Goal: Navigation & Orientation: Find specific page/section

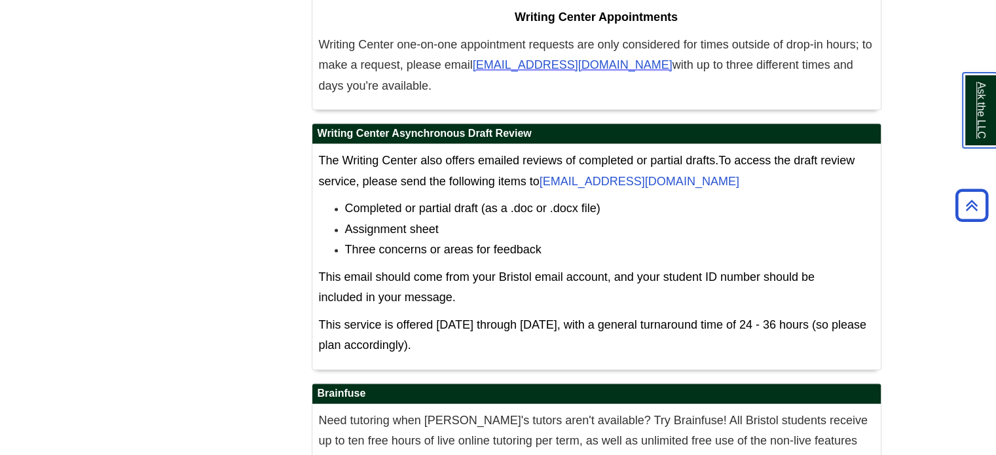
scroll to position [6739, 0]
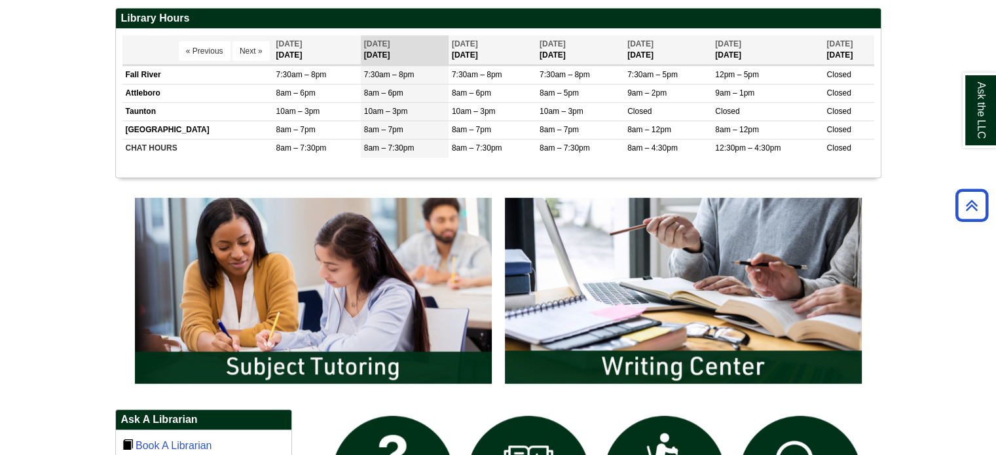
scroll to position [528, 0]
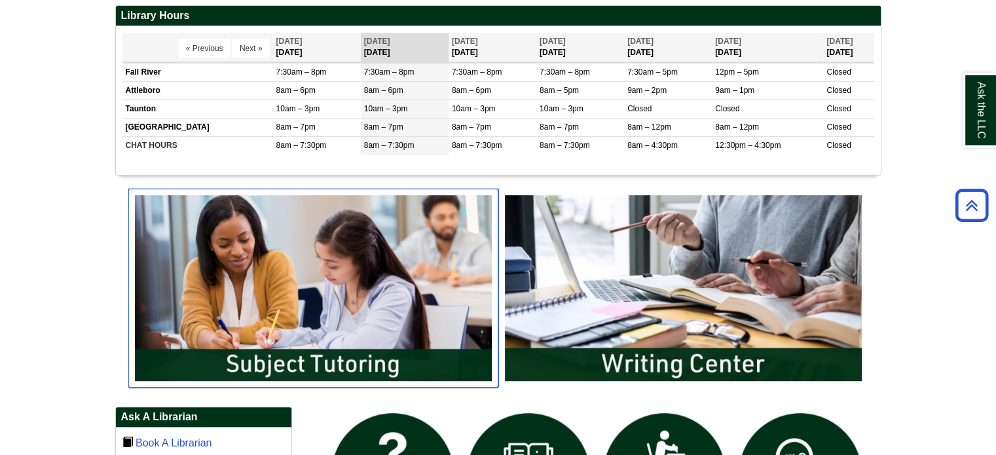
click at [314, 295] on img "slideshow" at bounding box center [313, 288] width 370 height 199
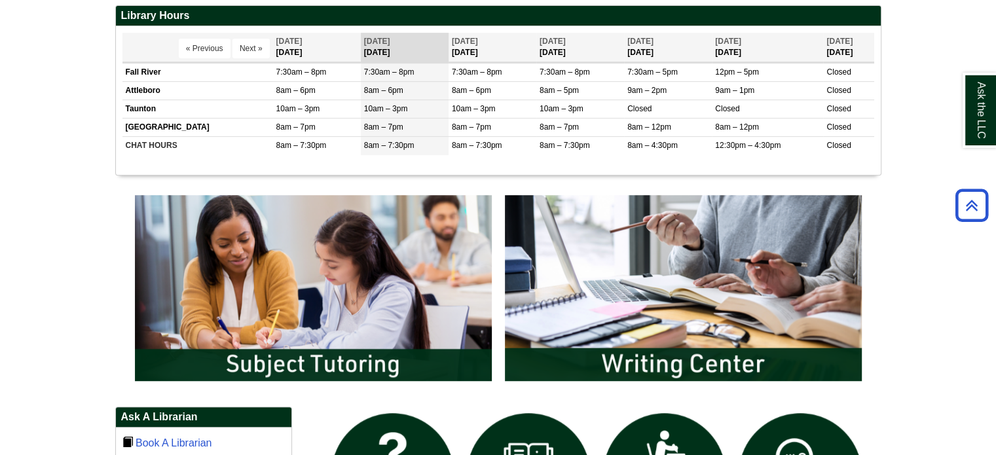
click at [896, 340] on body "Skip to Main Content Toggle navigation Home Access Services Access Services Pol…" at bounding box center [498, 295] width 996 height 1647
click at [896, 352] on body "Skip to Main Content Toggle navigation Home Access Services Access Services Pol…" at bounding box center [498, 295] width 996 height 1647
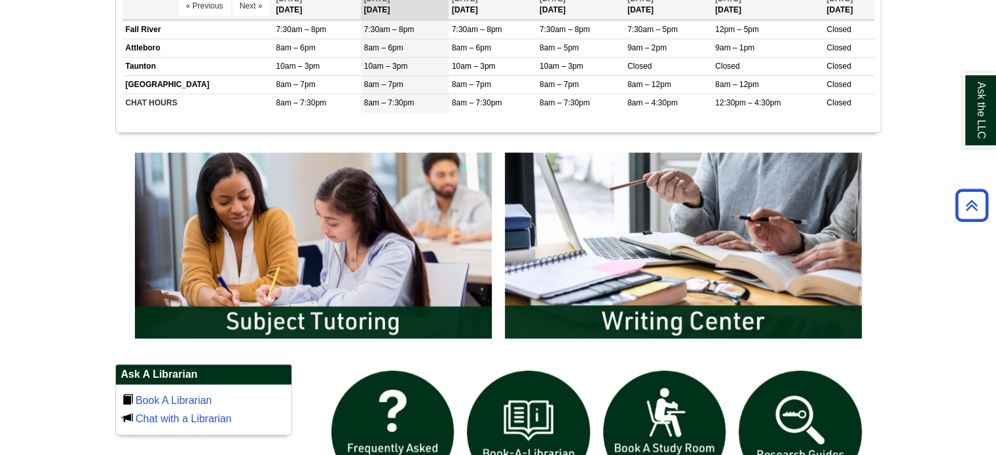
scroll to position [584, 0]
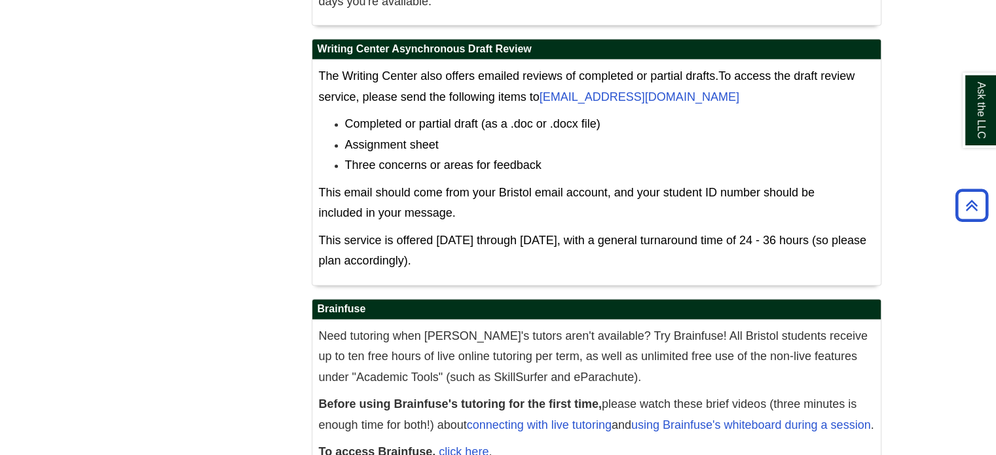
scroll to position [6739, 0]
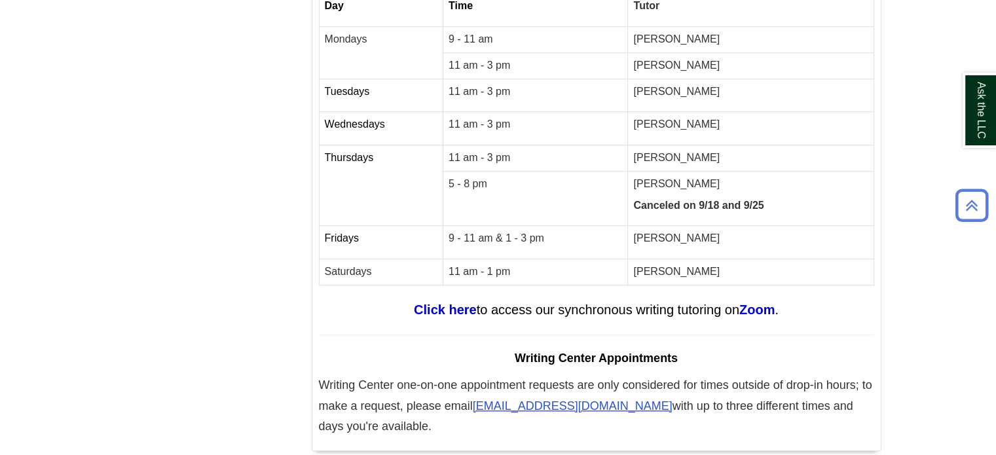
scroll to position [6689, 0]
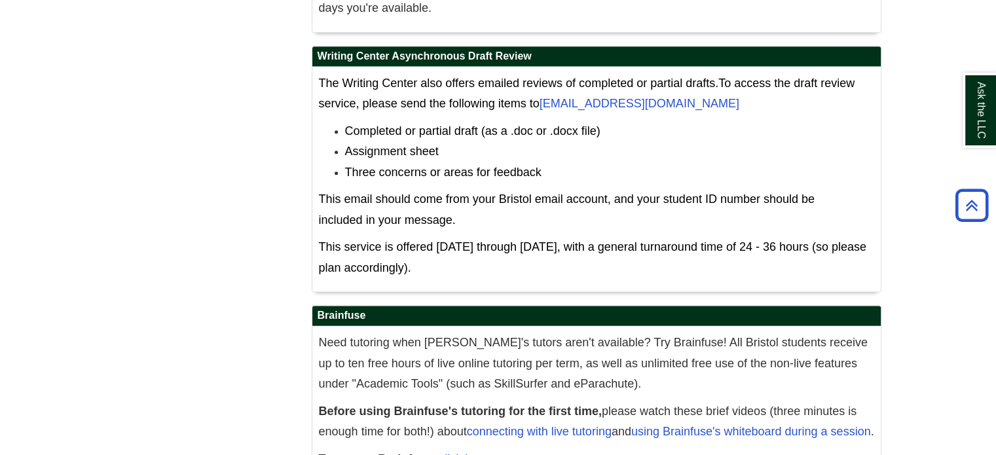
scroll to position [6668, 0]
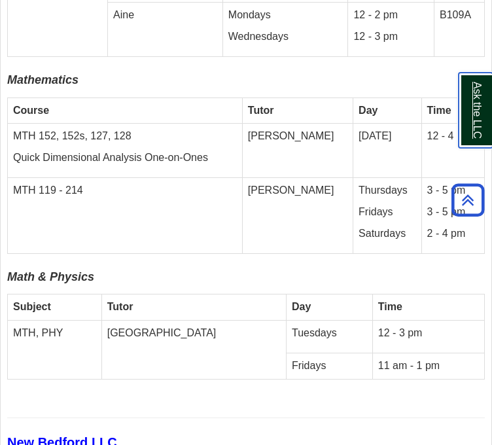
scroll to position [4145, 0]
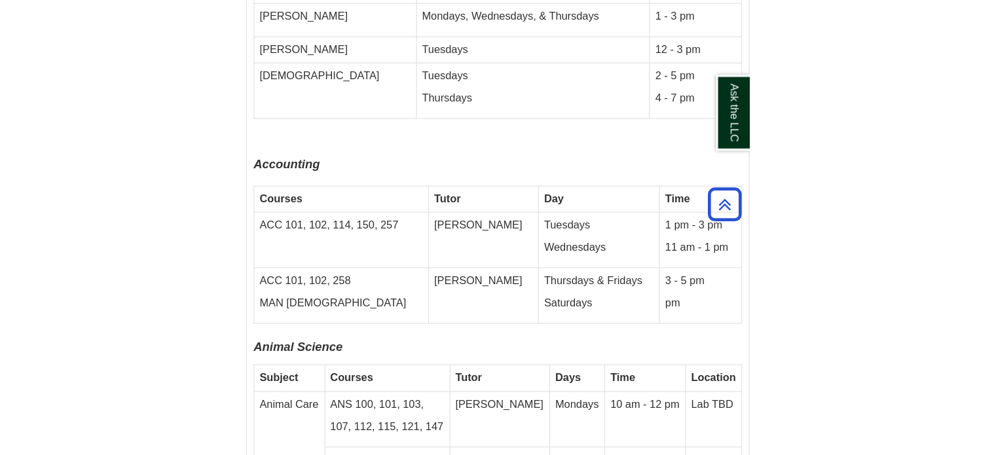
scroll to position [3520, 0]
